Goal: Task Accomplishment & Management: Manage account settings

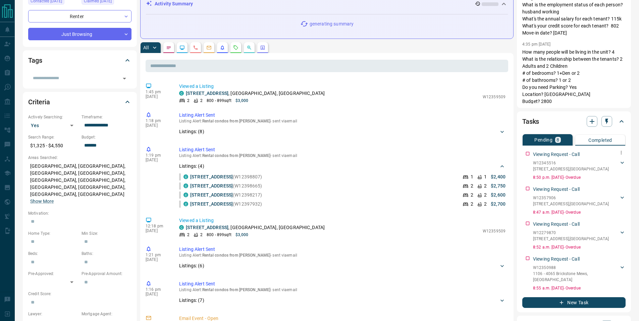
scroll to position [1, 0]
click at [527, 155] on div "Viewing Request - Call W12345516 [STREET_ADDRESS] Jey P 2016965657 [EMAIL_ADDRE…" at bounding box center [573, 163] width 103 height 32
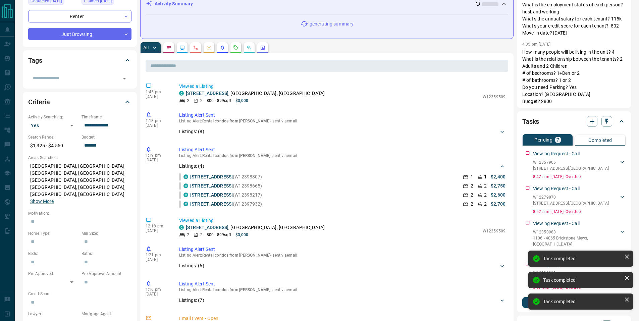
scroll to position [0, 0]
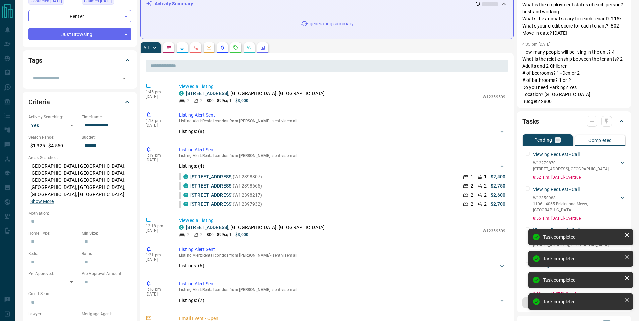
click at [527, 155] on div "Viewing Request - Call W12279870 3005 - [STREET_ADDRESS][GEOGRAPHIC_DATA] P 201…" at bounding box center [573, 164] width 103 height 32
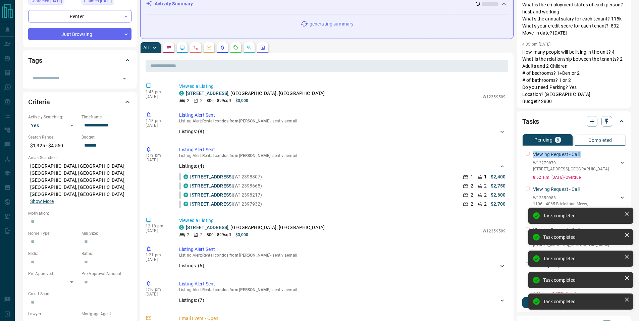
click at [527, 155] on div "Viewing Request - Call W12279870 3005 - [STREET_ADDRESS][GEOGRAPHIC_DATA] P 201…" at bounding box center [573, 164] width 103 height 32
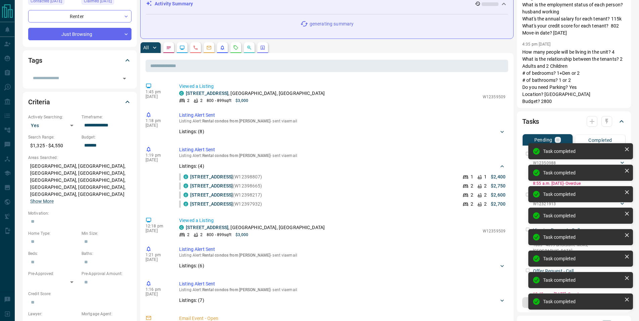
click at [527, 155] on div "Task completed Task completed Task completed Task completed Task completed Task…" at bounding box center [580, 229] width 107 height 174
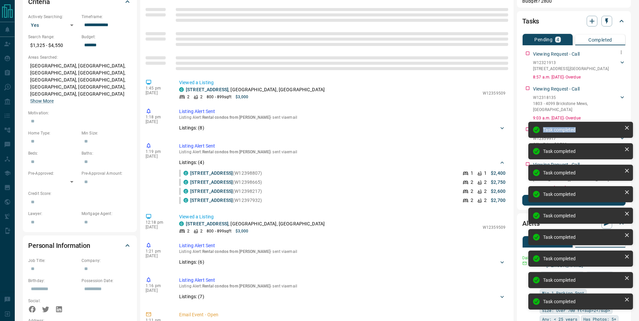
scroll to position [200, 0]
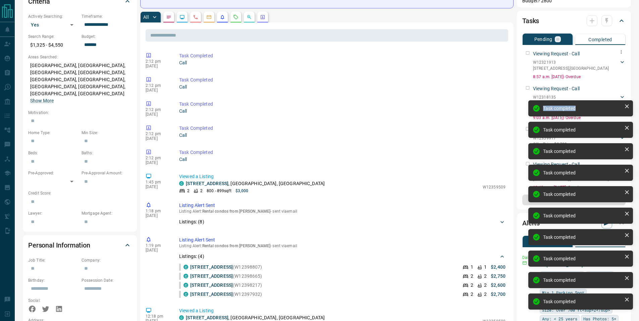
drag, startPoint x: 523, startPoint y: 63, endPoint x: 527, endPoint y: 53, distance: 10.3
click at [527, 82] on div "Viewing Request - Call W12318135 1803 - 4099 Brickstone Mews , Mississauga Jey …" at bounding box center [573, 101] width 103 height 38
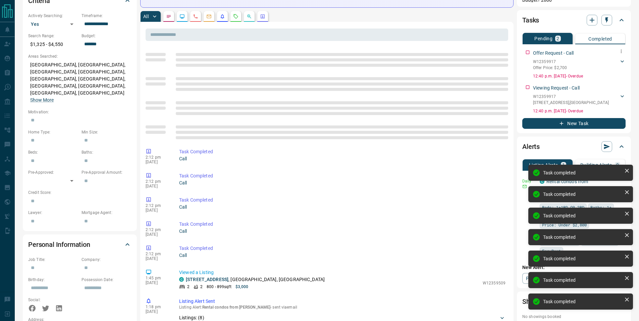
scroll to position [200, 0]
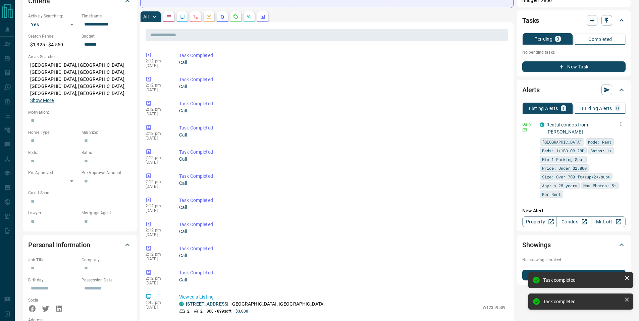
click at [621, 124] on icon "button" at bounding box center [620, 124] width 1 height 4
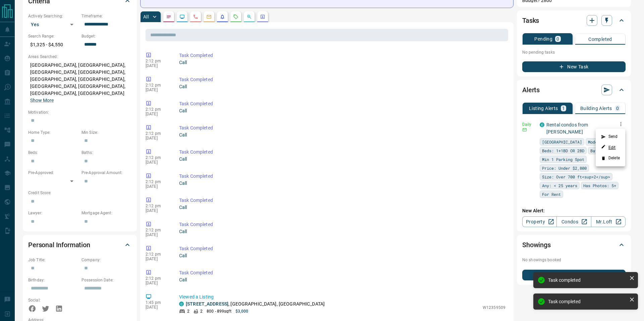
click at [605, 145] on icon at bounding box center [603, 146] width 5 height 5
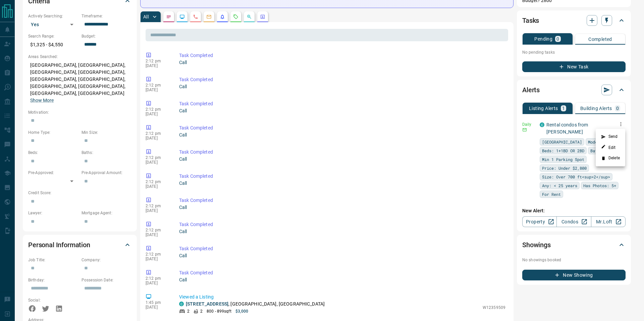
click at [513, 49] on div at bounding box center [322, 160] width 644 height 321
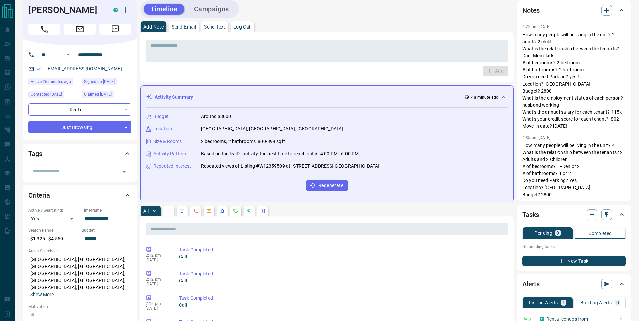
scroll to position [0, 0]
